Goal: Transaction & Acquisition: Purchase product/service

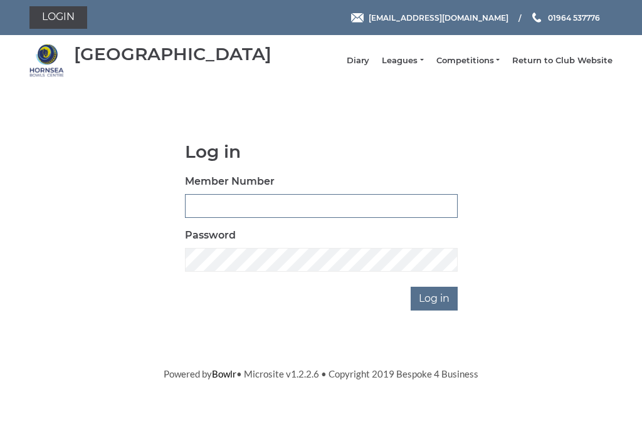
click at [217, 216] on input "Member Number" at bounding box center [321, 206] width 273 height 24
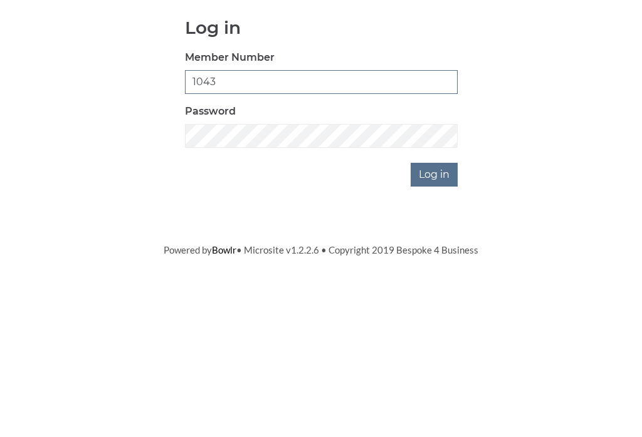
type input "1043"
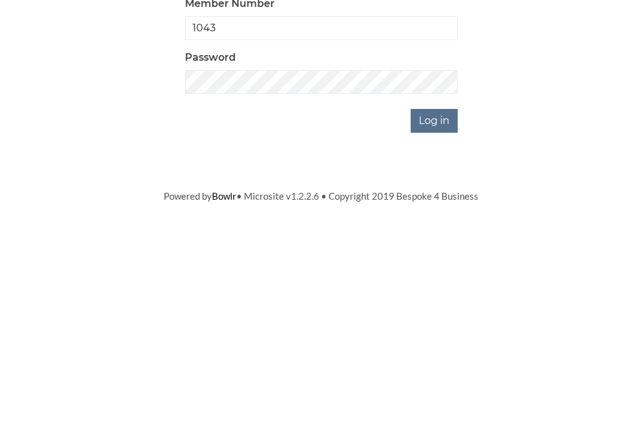
click at [438, 287] on input "Log in" at bounding box center [433, 299] width 47 height 24
click at [430, 328] on input "Log in" at bounding box center [433, 340] width 47 height 24
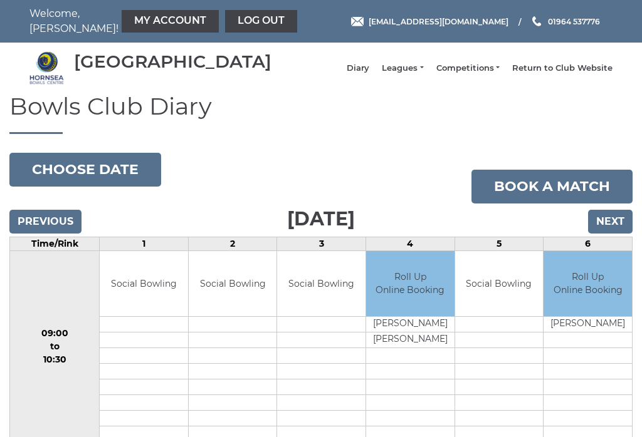
click at [137, 21] on link "My Account" at bounding box center [170, 21] width 97 height 23
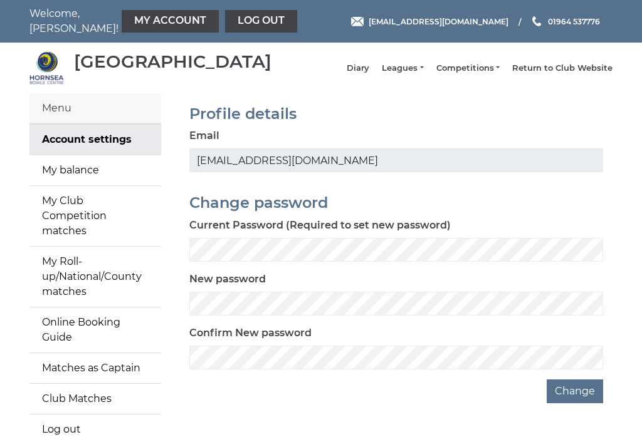
click at [66, 181] on link "My balance" at bounding box center [95, 170] width 132 height 30
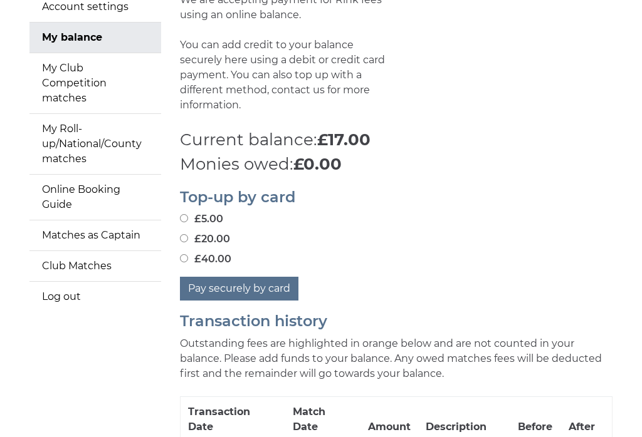
scroll to position [131, 0]
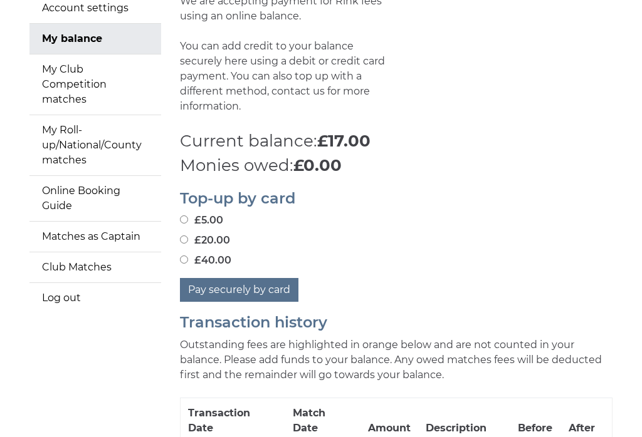
click at [180, 256] on input "£40.00" at bounding box center [184, 260] width 8 height 8
radio input "true"
click at [228, 290] on button "Pay securely by card" at bounding box center [239, 291] width 118 height 24
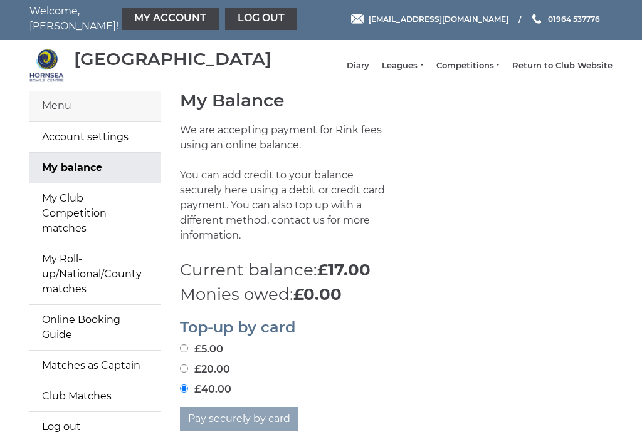
scroll to position [0, 0]
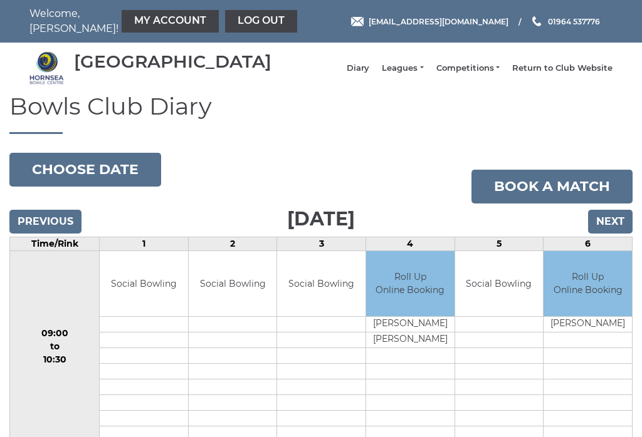
click at [611, 229] on input "Next" at bounding box center [610, 222] width 44 height 24
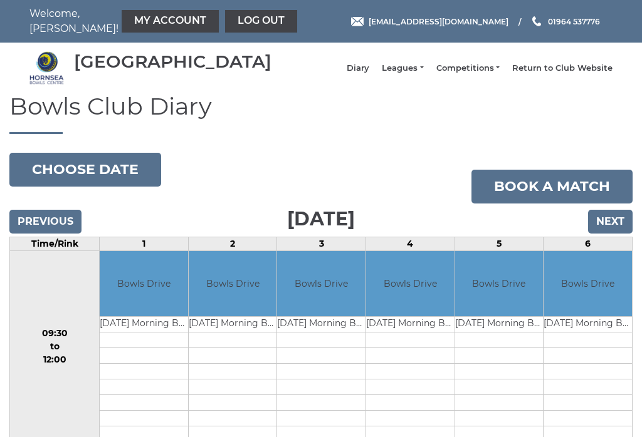
click at [623, 230] on input "Next" at bounding box center [610, 222] width 44 height 24
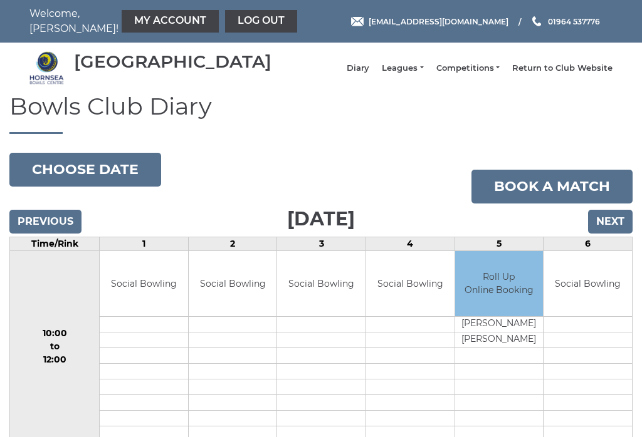
click at [619, 232] on input "Next" at bounding box center [610, 222] width 44 height 24
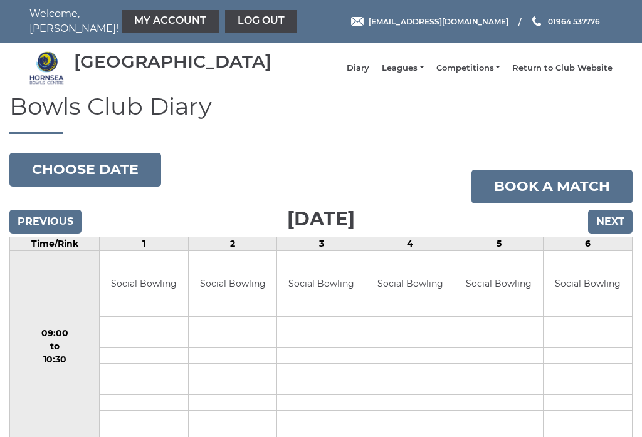
click at [473, 69] on link "Competitions" at bounding box center [467, 68] width 63 height 11
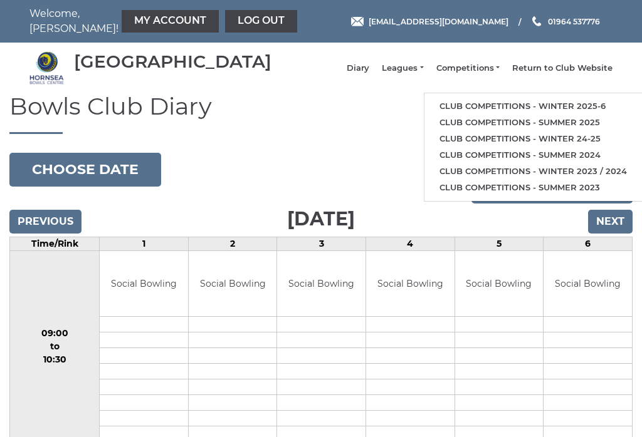
click at [491, 104] on li "Club competitions - Winter 2025-6" at bounding box center [532, 106] width 217 height 16
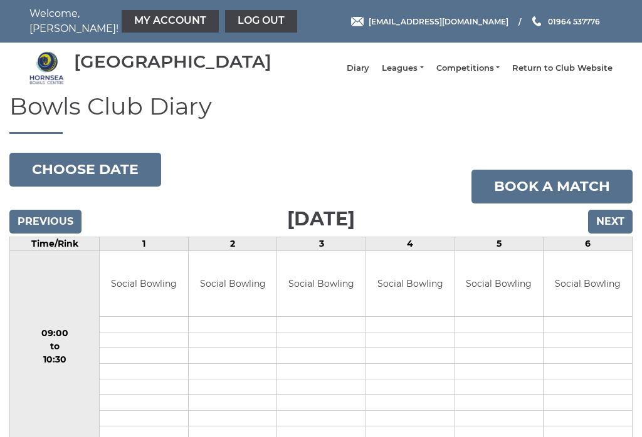
click at [473, 70] on link "Competitions" at bounding box center [467, 68] width 63 height 11
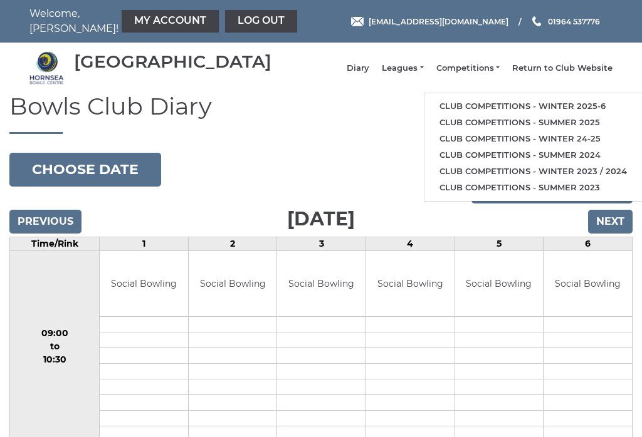
click at [495, 110] on link "Club competitions - Winter 2025-6" at bounding box center [532, 106] width 217 height 16
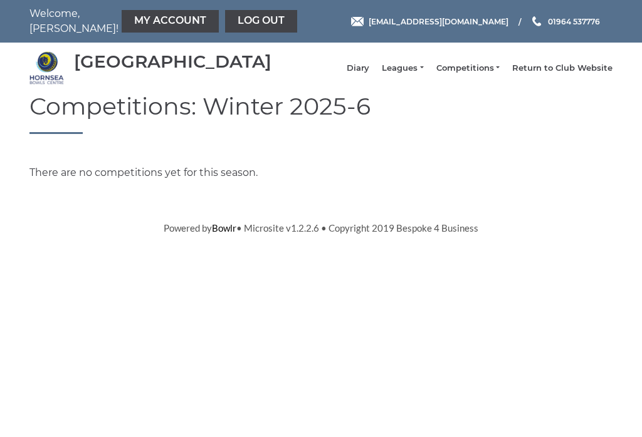
click at [179, 115] on h1 "Competitions: Winter 2025-6" at bounding box center [320, 113] width 583 height 41
click at [225, 15] on link "Log out" at bounding box center [261, 21] width 72 height 23
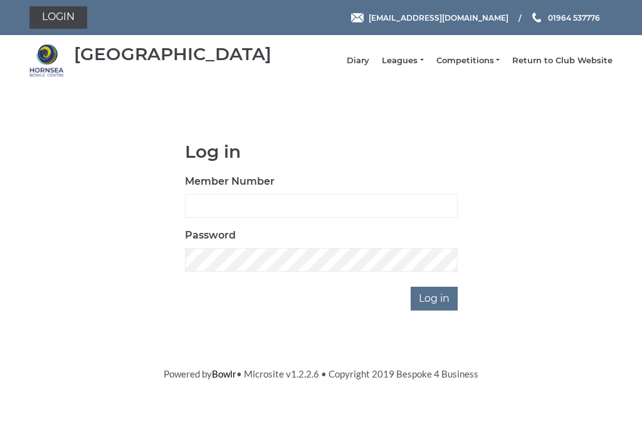
click at [640, 173] on main "Log in Member Number Password Log in" at bounding box center [321, 226] width 642 height 169
